Goal: Transaction & Acquisition: Purchase product/service

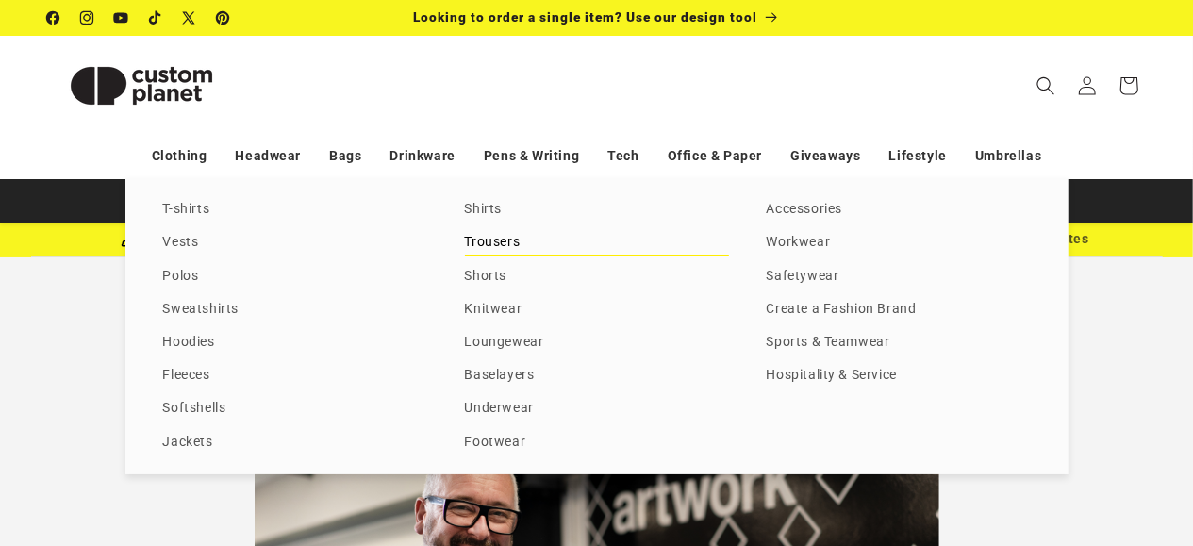
click at [505, 245] on link "Trousers" at bounding box center [597, 242] width 264 height 25
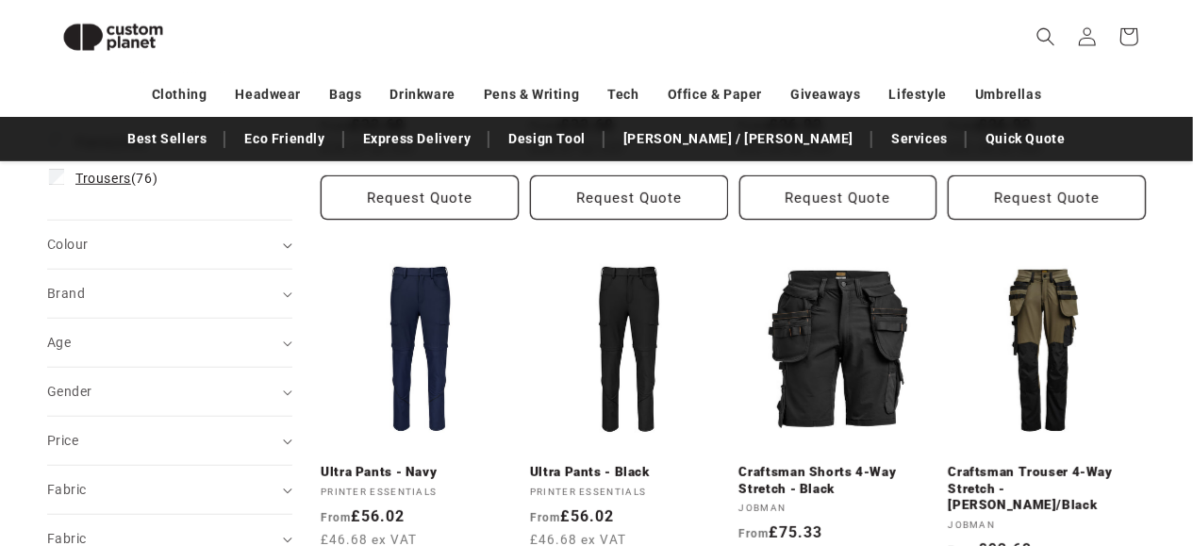
scroll to position [542, 0]
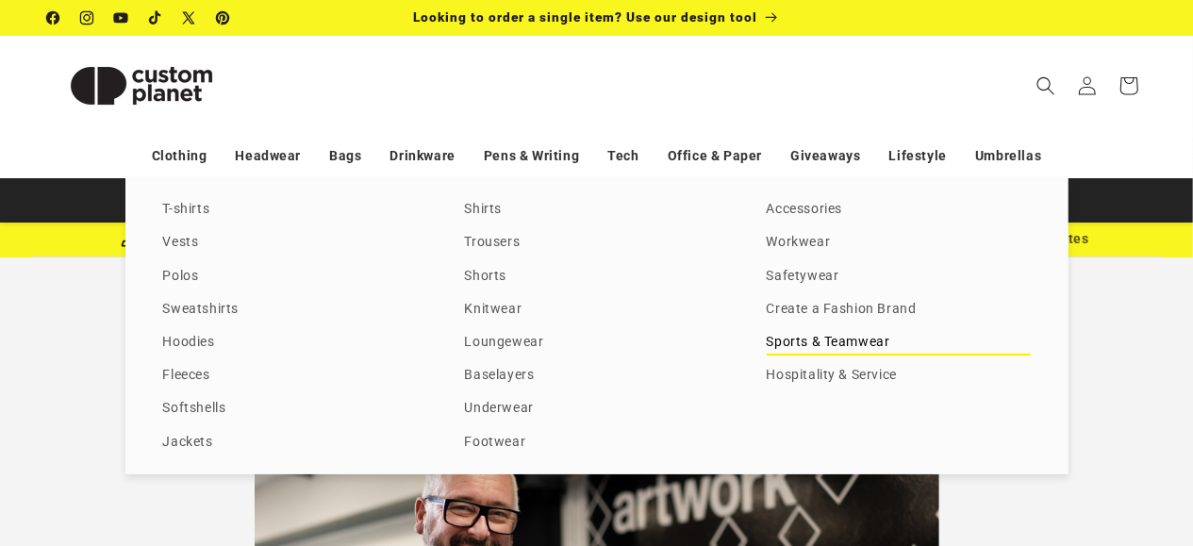
click at [810, 346] on link "Sports & Teamwear" at bounding box center [899, 342] width 264 height 25
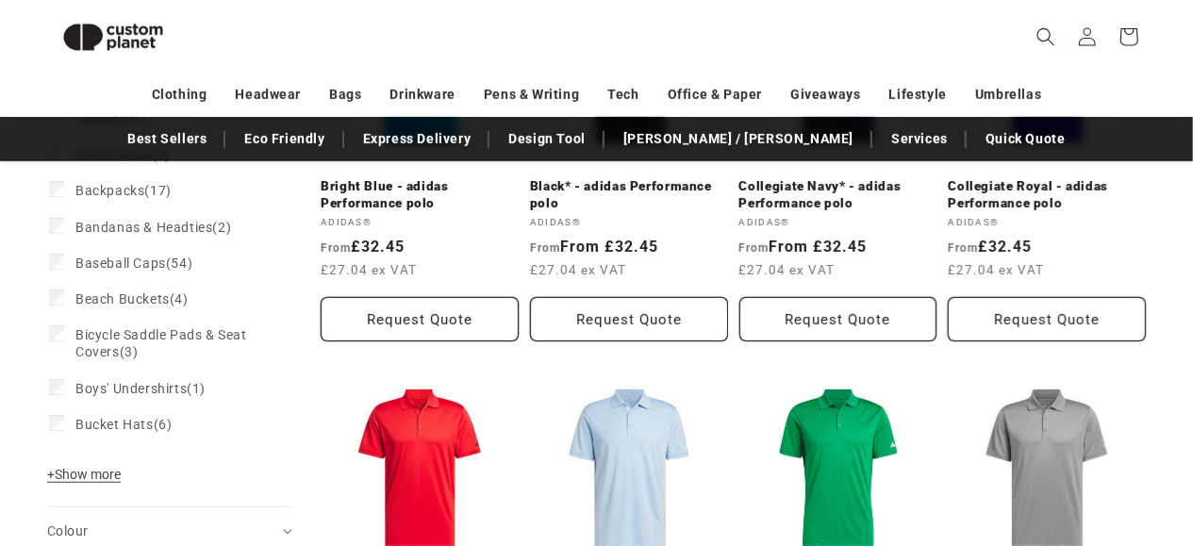
scroll to position [491, 0]
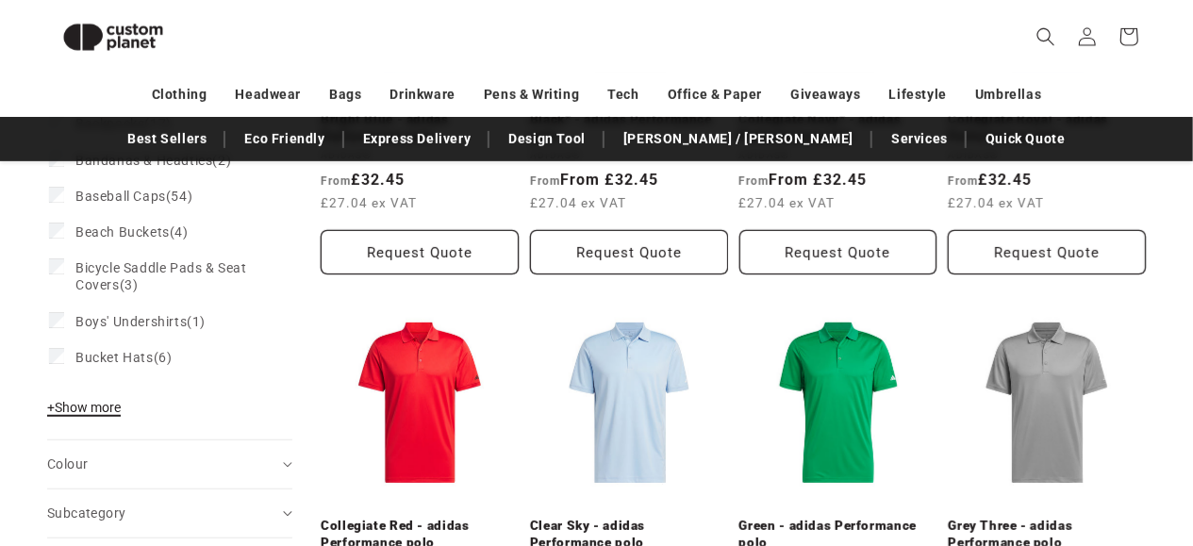
click at [84, 407] on span "+ Show more" at bounding box center [84, 407] width 74 height 15
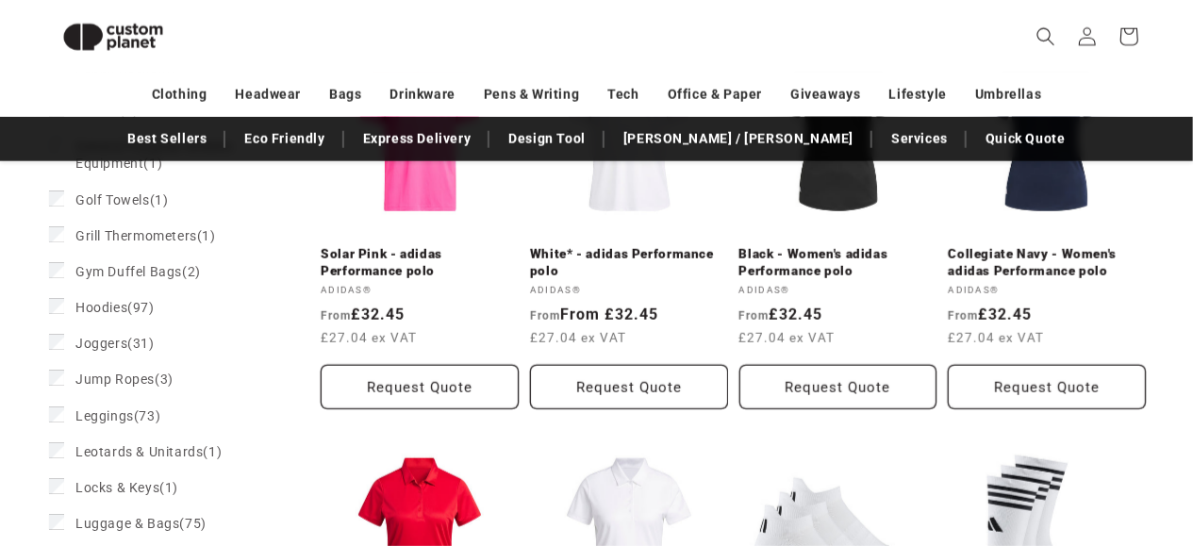
scroll to position [1193, 0]
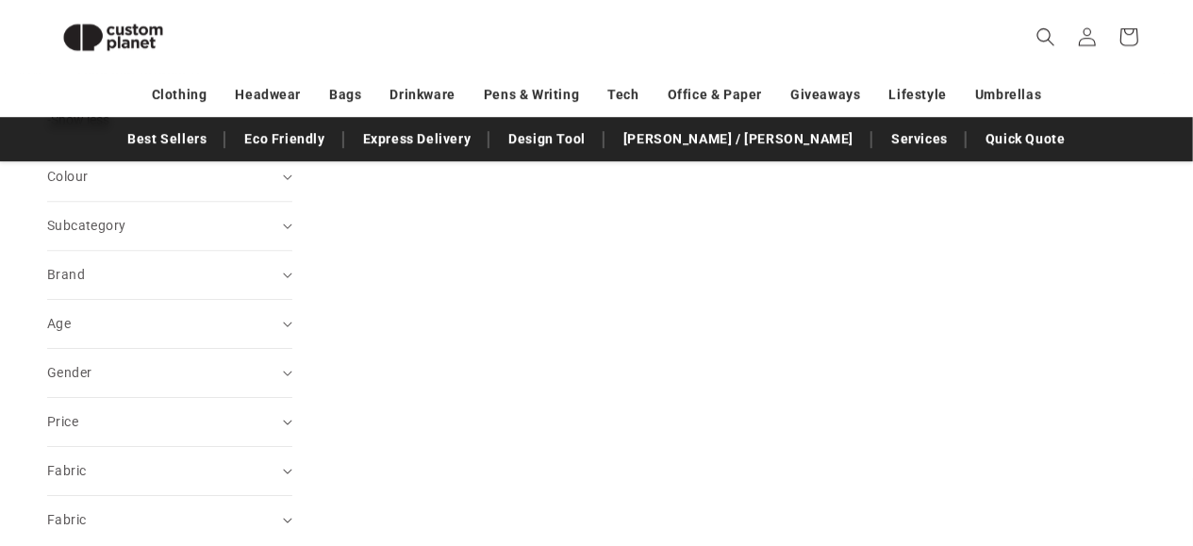
scroll to position [2742, 0]
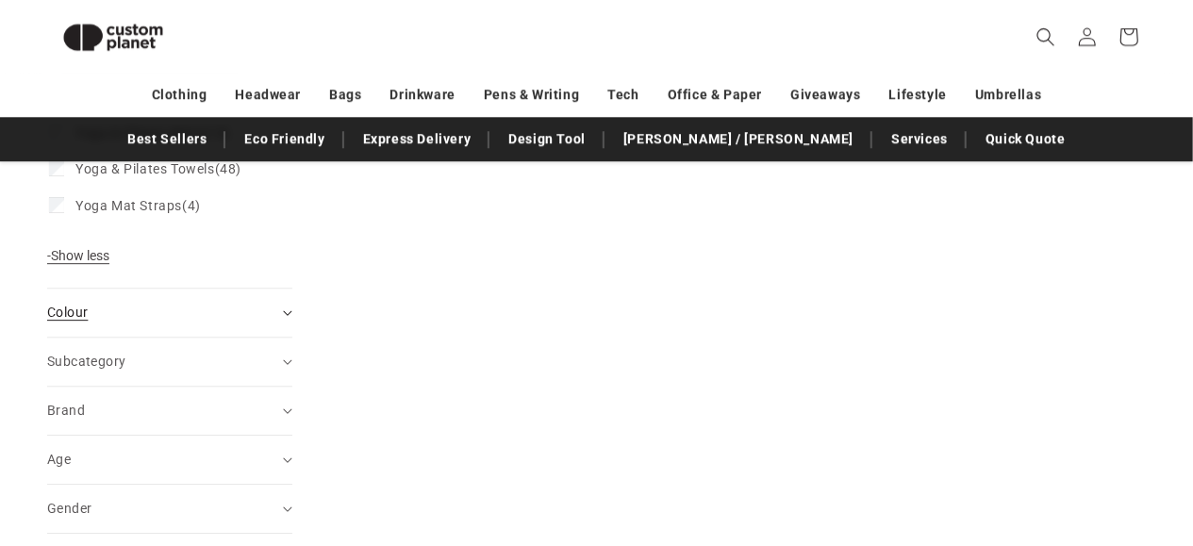
click at [110, 323] on div "Colour (0)" at bounding box center [161, 313] width 229 height 20
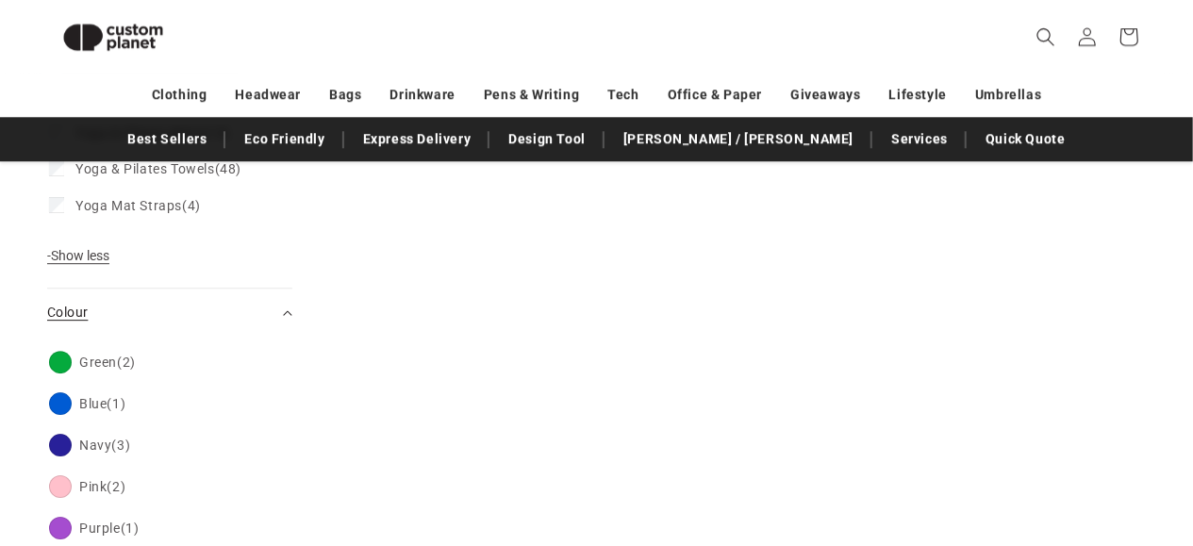
scroll to position [2838, 0]
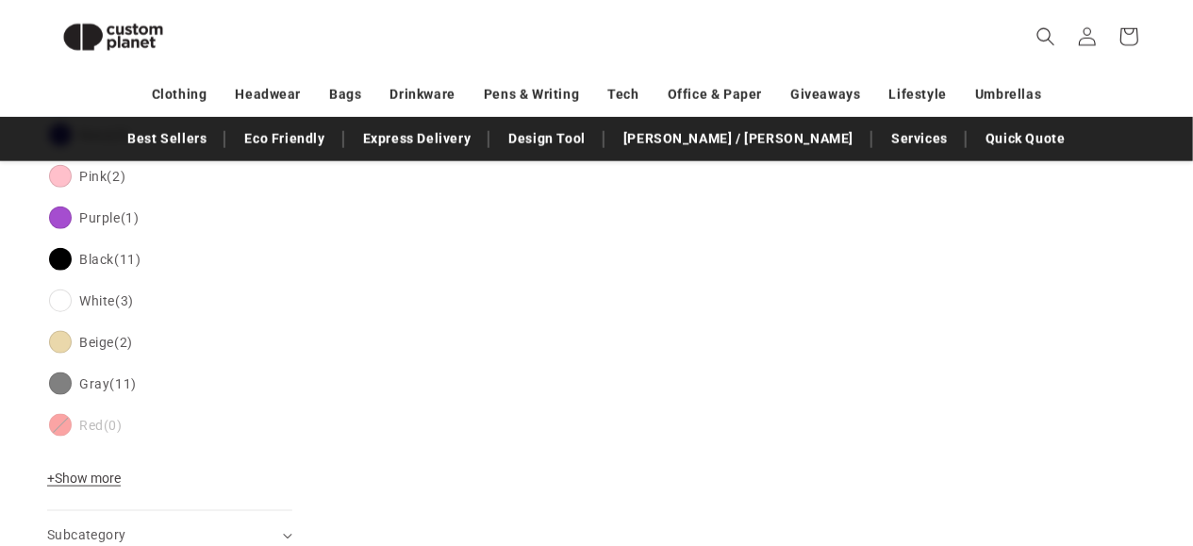
scroll to position [1023, 0]
click at [87, 478] on span "+ Show more" at bounding box center [84, 478] width 74 height 15
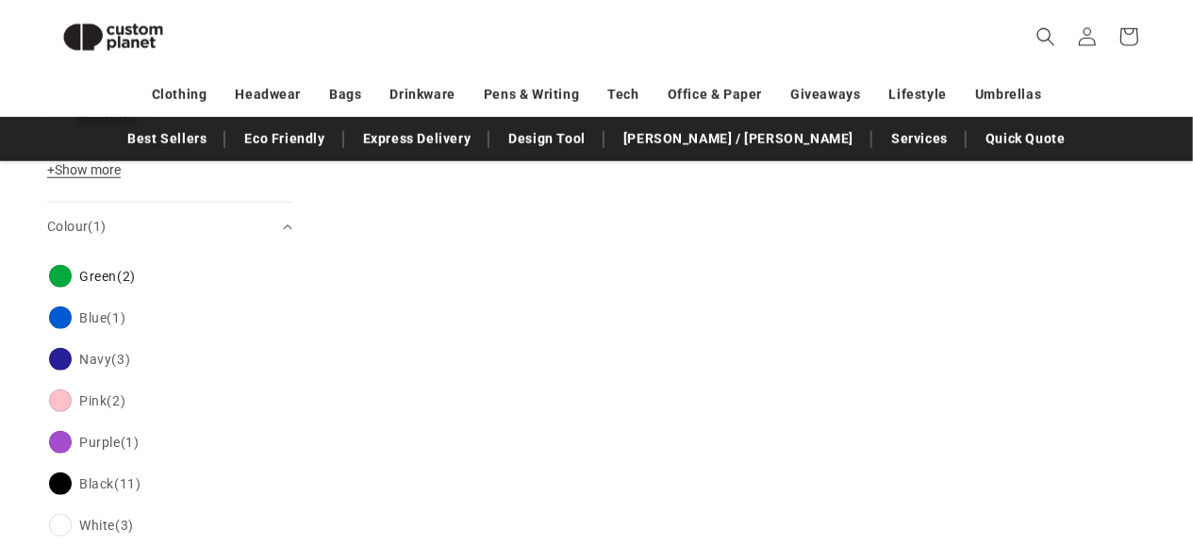
scroll to position [794, 0]
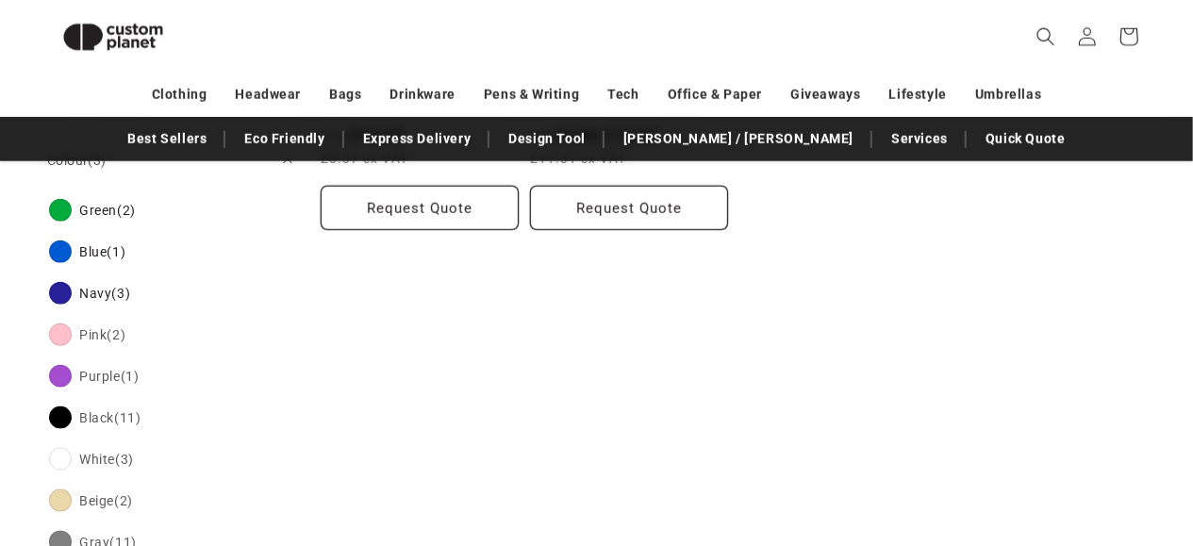
scroll to position [975, 0]
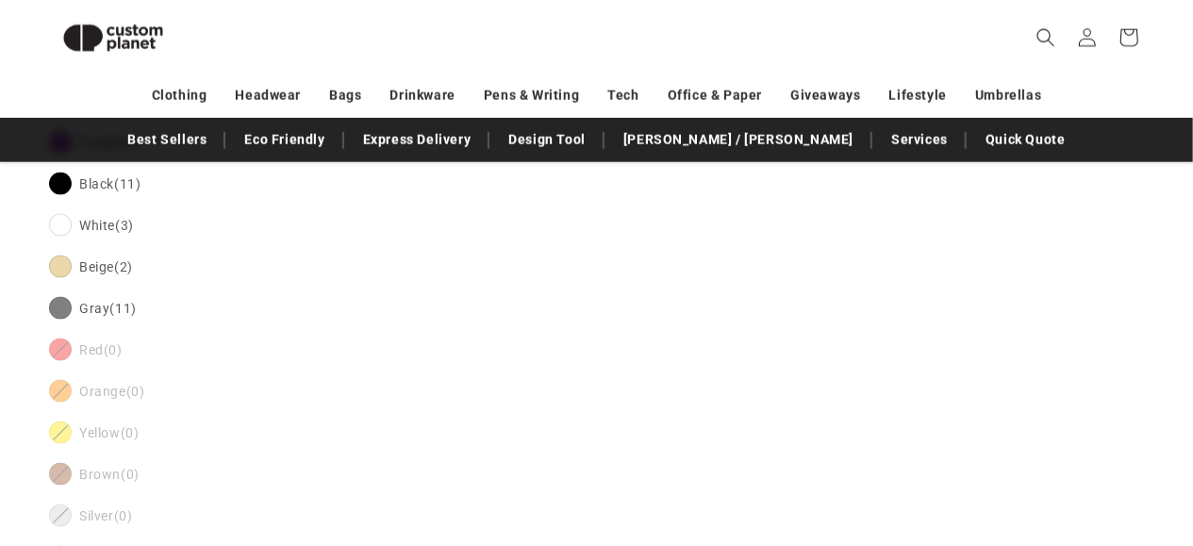
scroll to position [1219, 0]
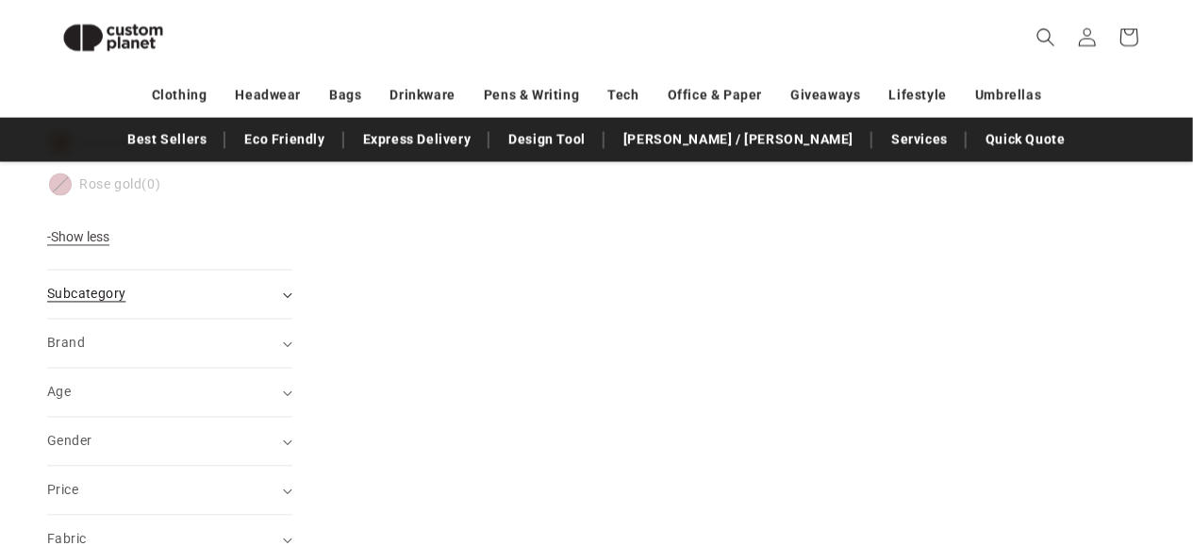
scroll to position [1804, 0]
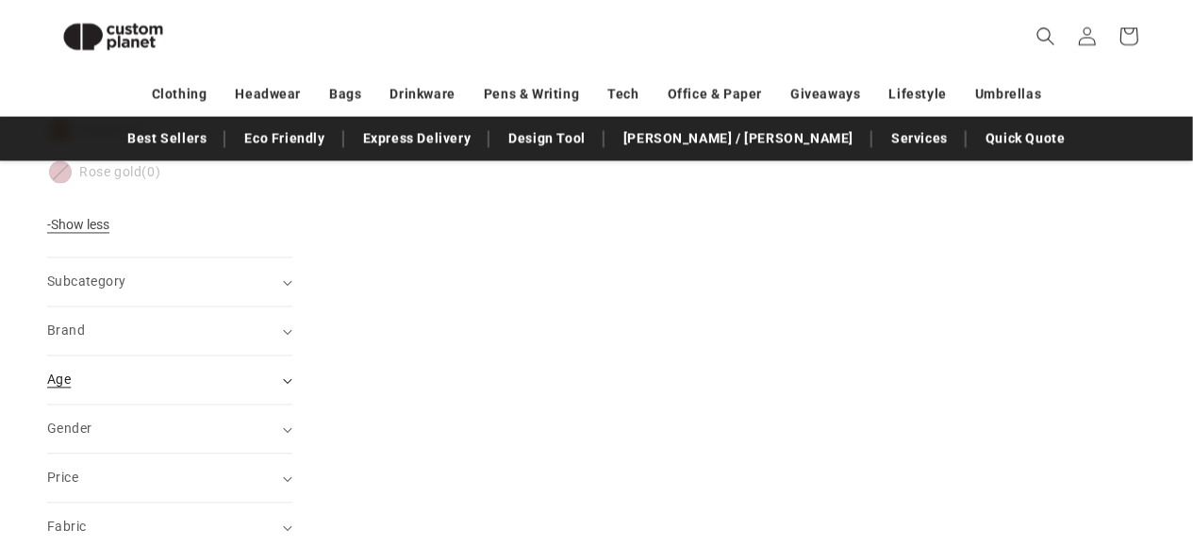
click at [146, 389] on div "Age (0)" at bounding box center [161, 381] width 229 height 20
click at [279, 374] on summary "Age (0)" at bounding box center [169, 381] width 245 height 48
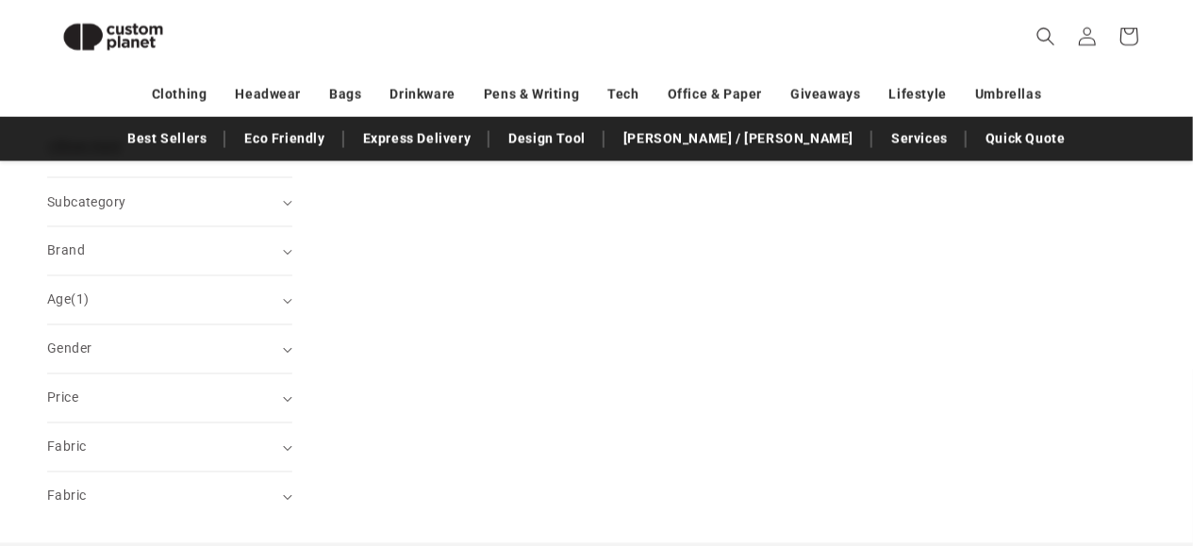
scroll to position [1538, 0]
click at [200, 367] on div "Gender (0)" at bounding box center [161, 360] width 229 height 20
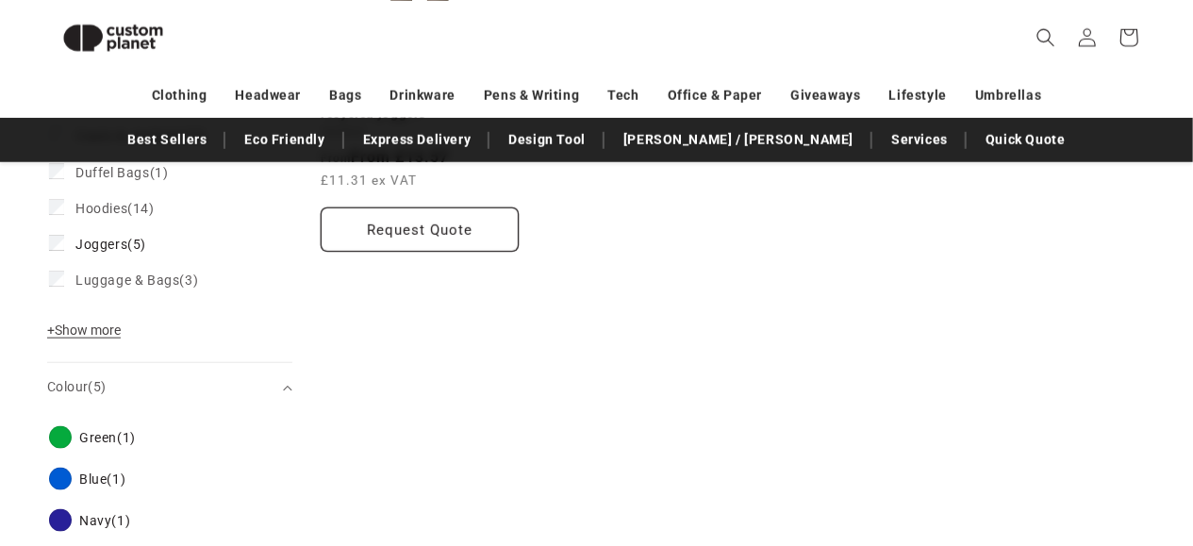
scroll to position [983, 0]
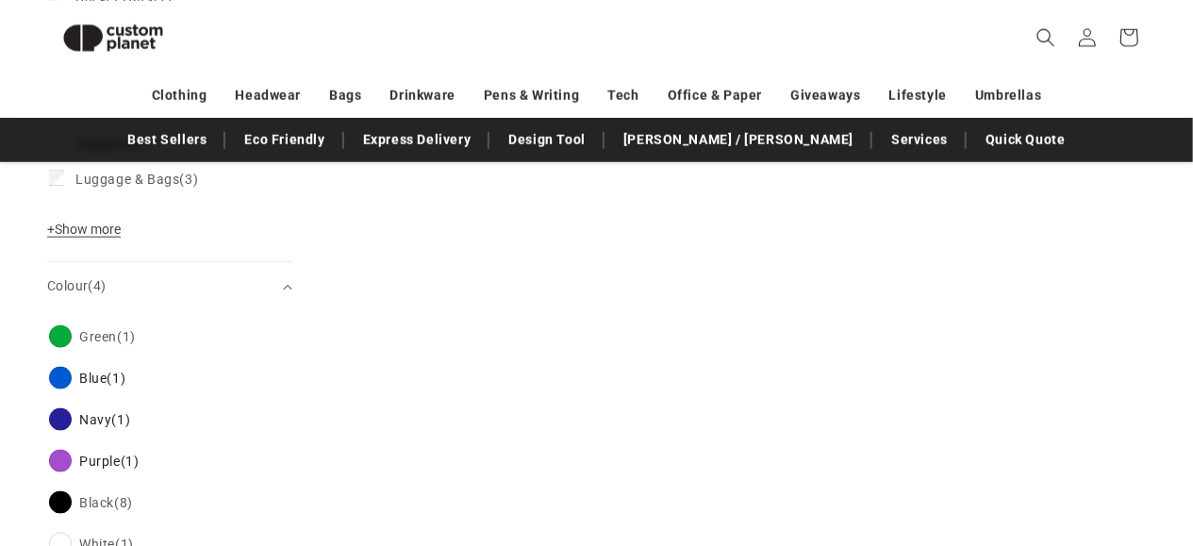
scroll to position [982, 0]
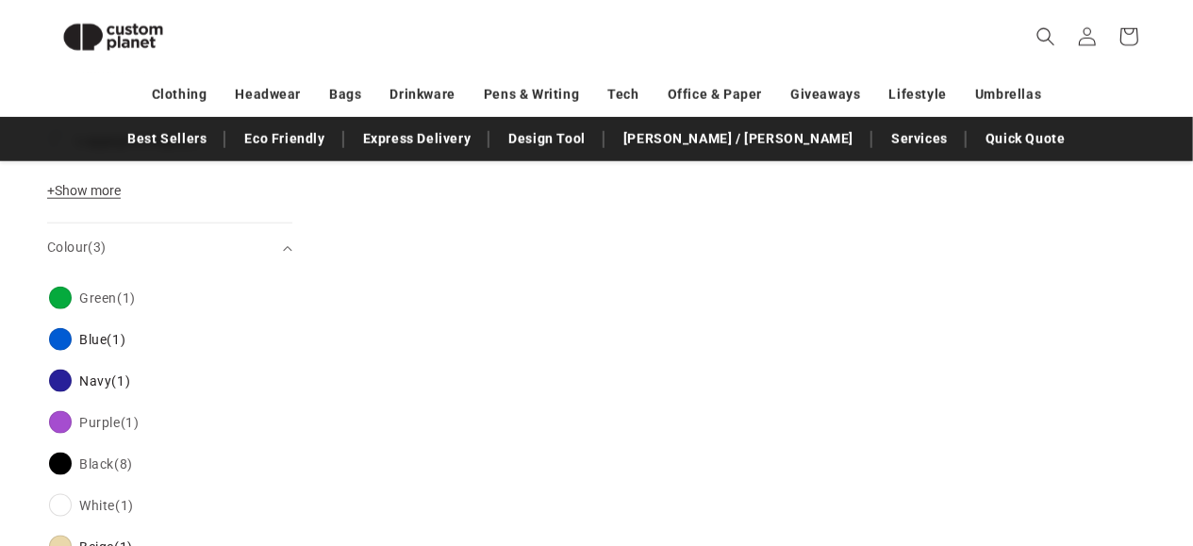
scroll to position [983, 0]
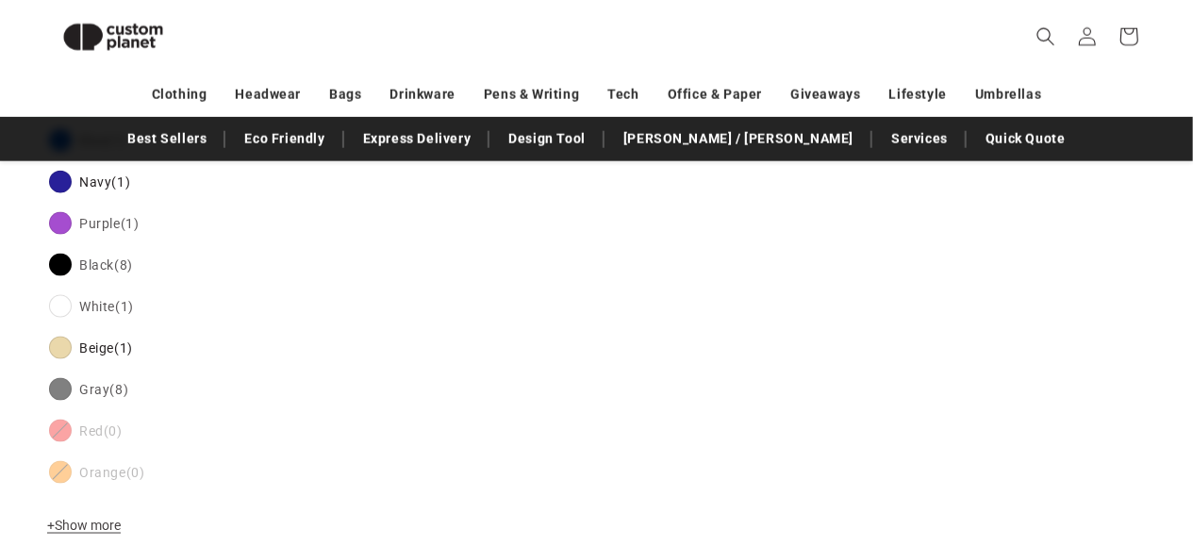
scroll to position [1179, 0]
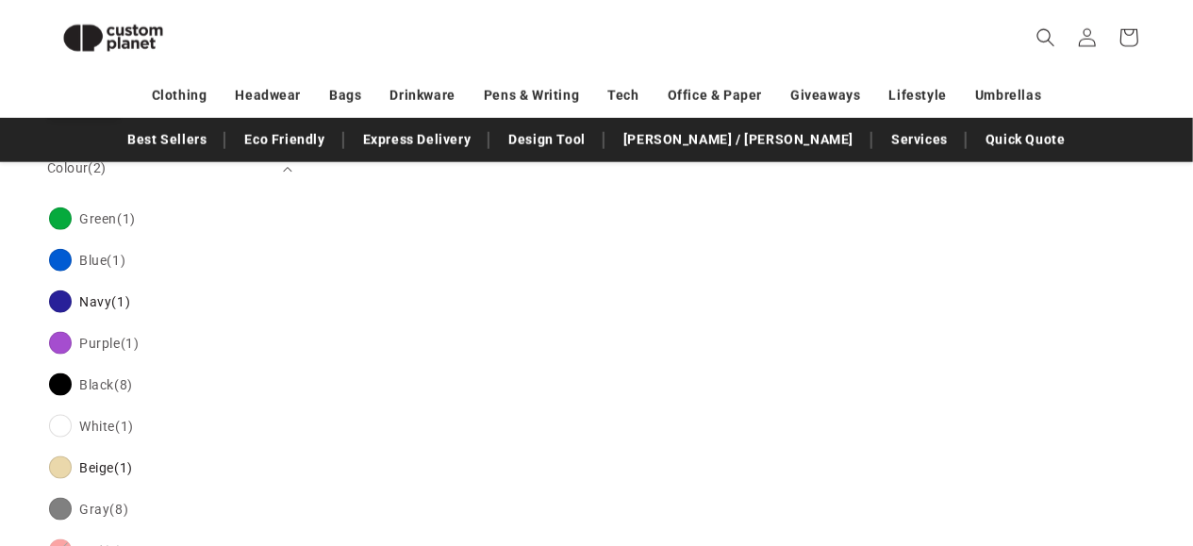
scroll to position [1022, 0]
